Goal: Transaction & Acquisition: Book appointment/travel/reservation

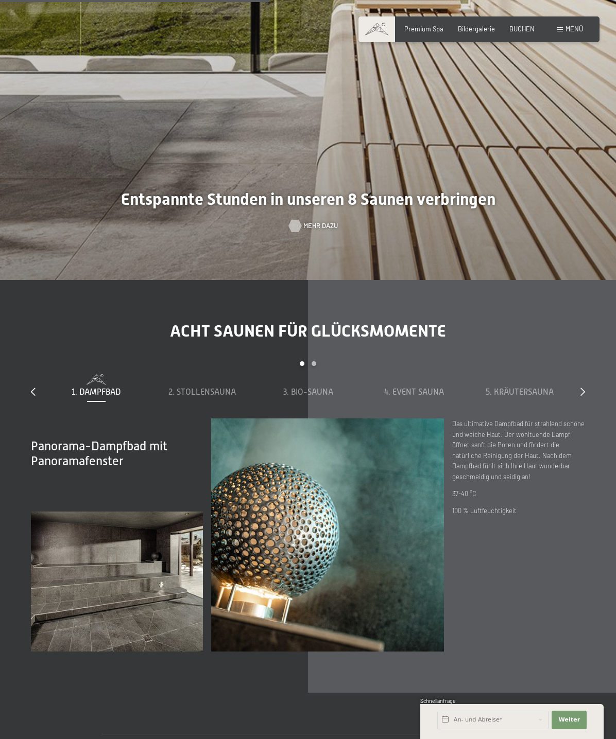
scroll to position [2574, 0]
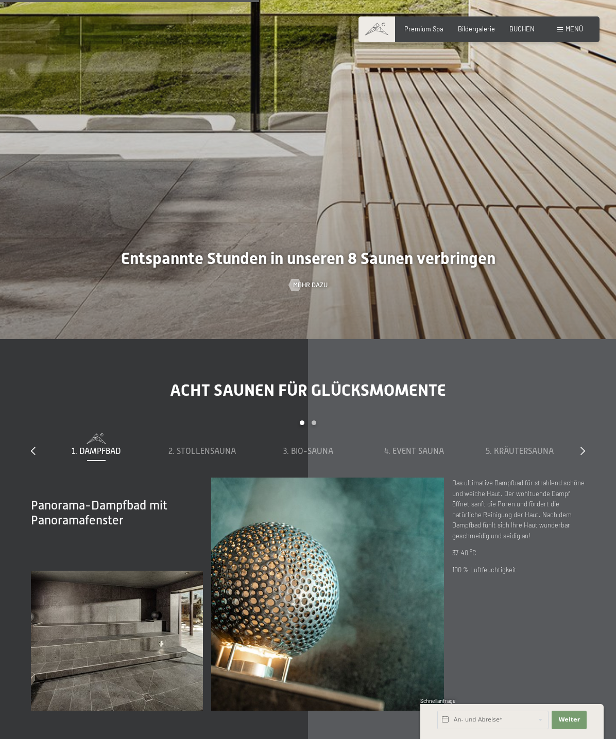
click at [570, 29] on span "Menü" at bounding box center [574, 29] width 18 height 8
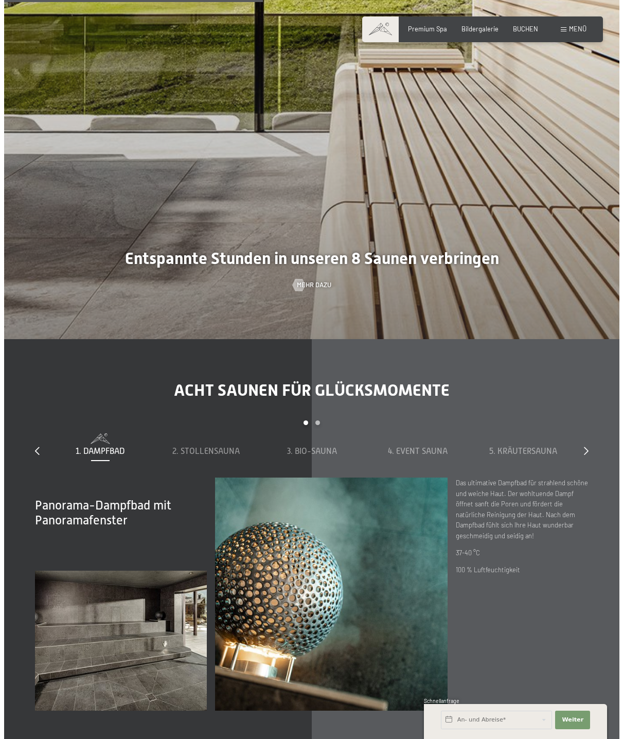
scroll to position [2595, 0]
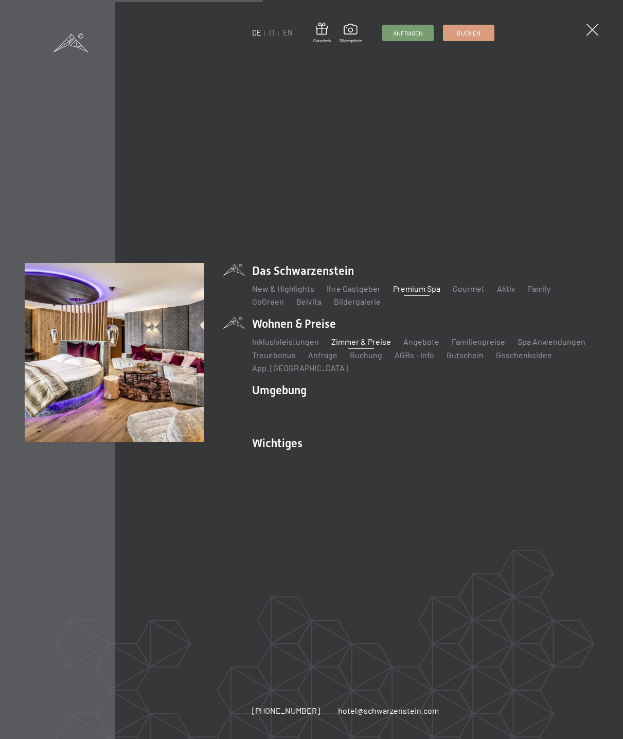
click at [349, 341] on link "Zimmer & Preise" at bounding box center [362, 342] width 60 height 10
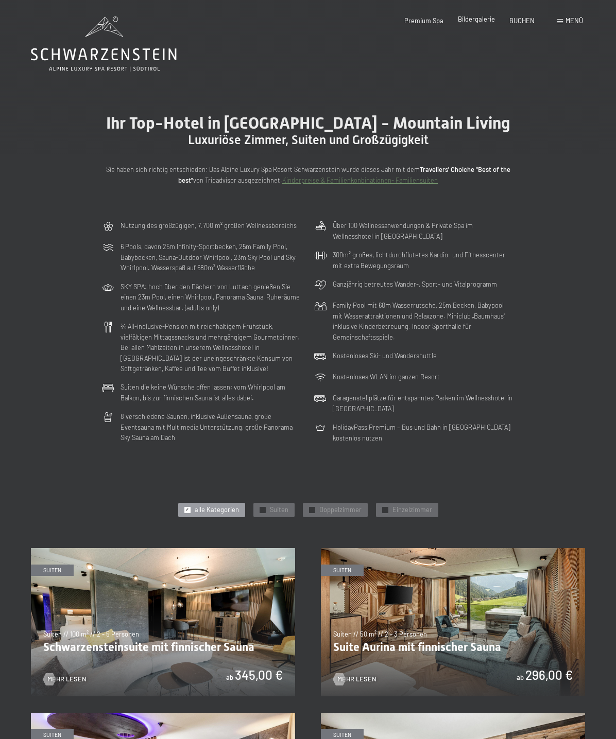
click at [482, 21] on span "Bildergalerie" at bounding box center [476, 19] width 37 height 8
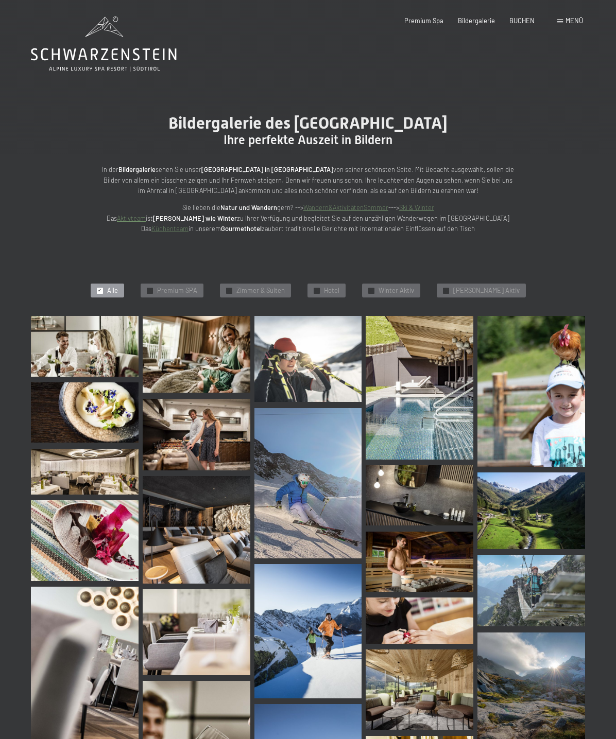
click at [569, 22] on span "Menü" at bounding box center [574, 20] width 18 height 8
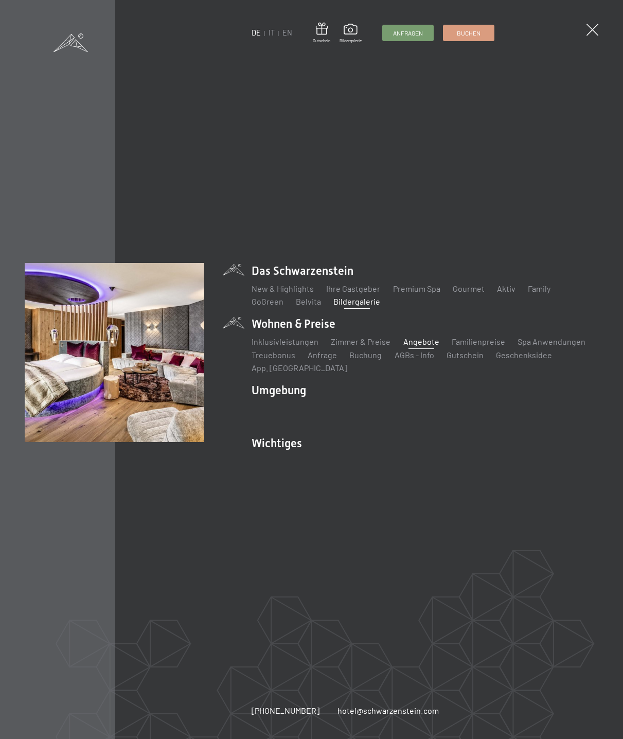
click at [405, 343] on link "Angebote" at bounding box center [422, 342] width 36 height 10
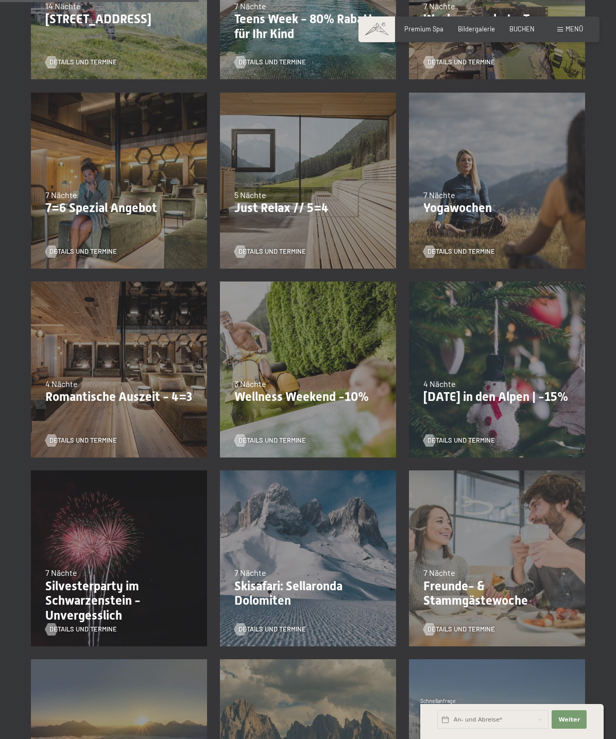
scroll to position [360, 0]
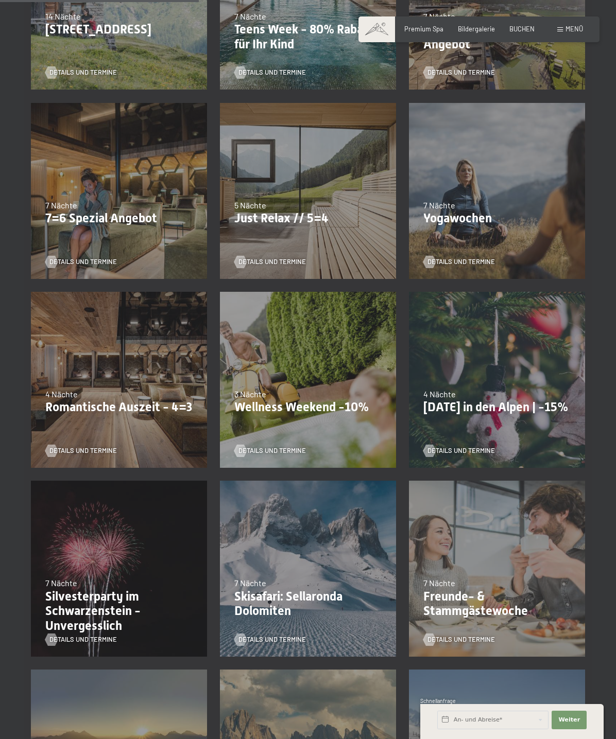
click at [316, 359] on div "13.11.–[DATE] 11.12.–[DATE] 15.01.–[DATE] 12.03.–[DATE] 14.05.–[DATE] 05.11.–[D…" at bounding box center [307, 379] width 189 height 189
click at [265, 450] on span "Details und Termine" at bounding box center [282, 450] width 67 height 9
